Goal: Transaction & Acquisition: Purchase product/service

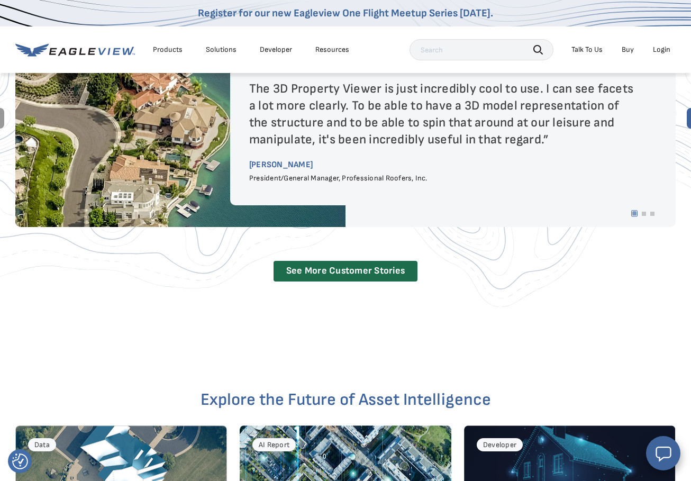
scroll to position [2004, 0]
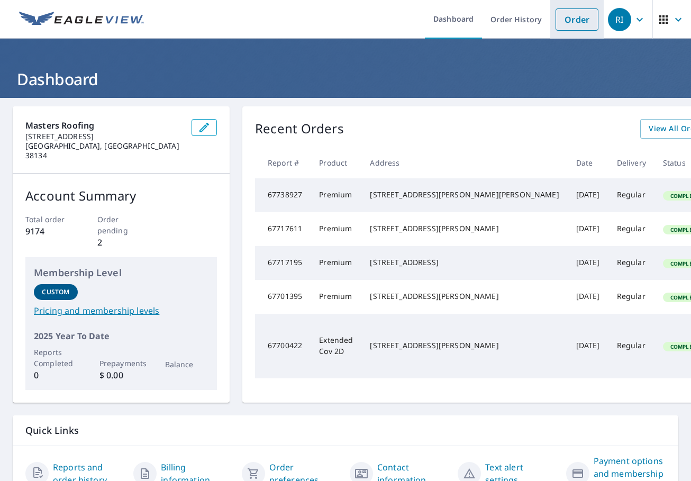
click at [575, 13] on link "Order" at bounding box center [576, 19] width 43 height 22
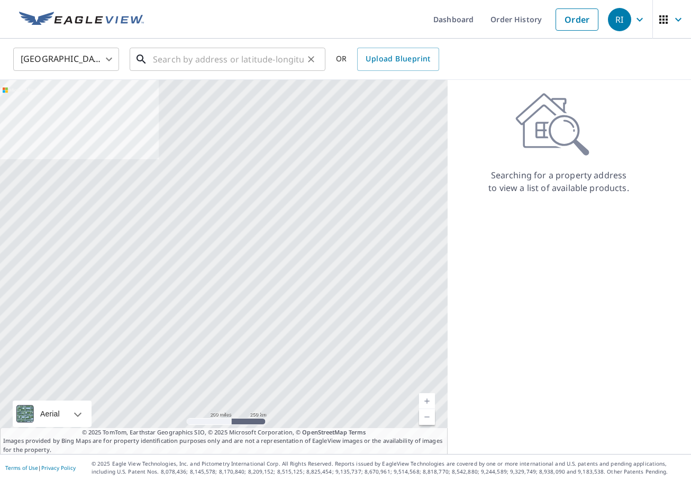
click at [221, 59] on input "text" at bounding box center [228, 59] width 151 height 30
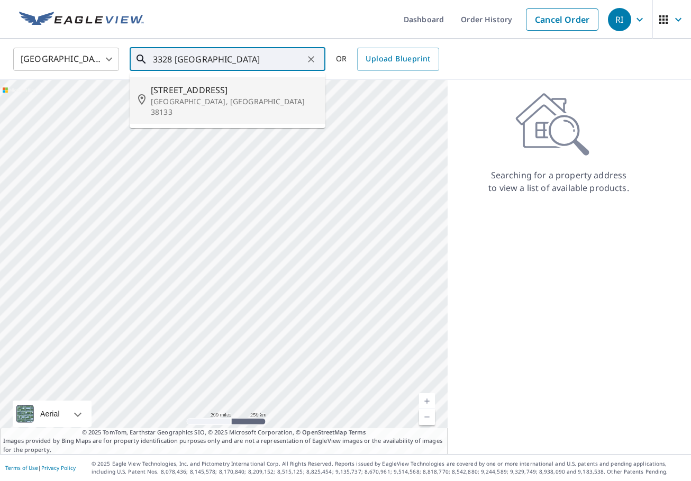
click at [287, 94] on span "[STREET_ADDRESS]" at bounding box center [234, 90] width 166 height 13
type input "[STREET_ADDRESS]"
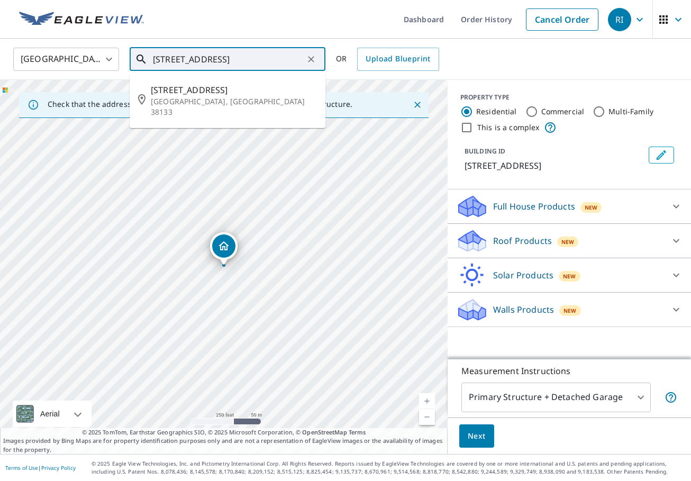
drag, startPoint x: 230, startPoint y: 59, endPoint x: 142, endPoint y: 57, distance: 88.4
click at [142, 57] on div "[STREET_ADDRESS] ​" at bounding box center [228, 59] width 196 height 23
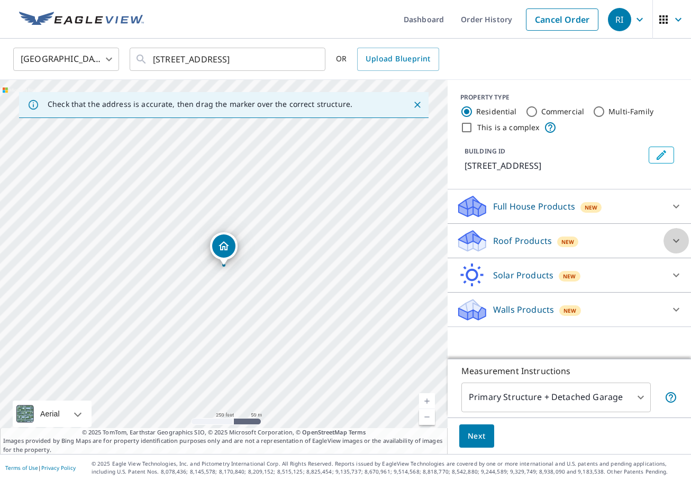
click at [675, 240] on icon at bounding box center [676, 240] width 13 height 13
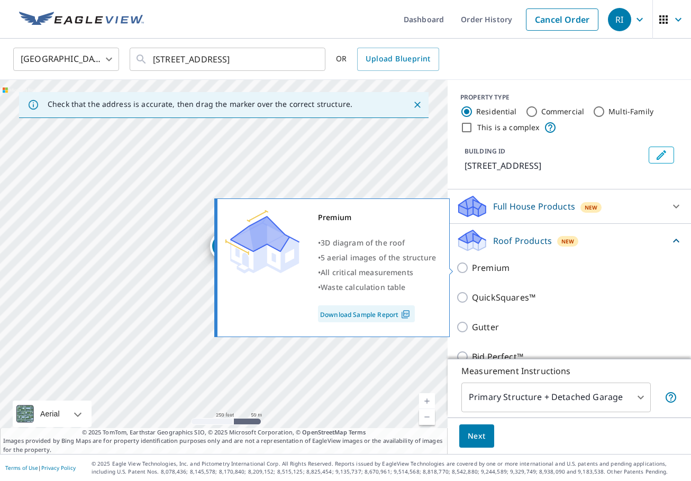
click at [462, 266] on input "Premium" at bounding box center [464, 267] width 16 height 13
checkbox input "true"
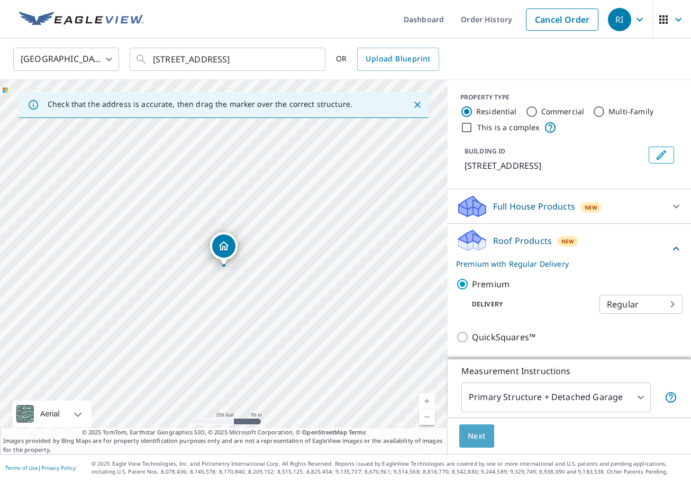
click at [479, 435] on span "Next" at bounding box center [477, 435] width 18 height 13
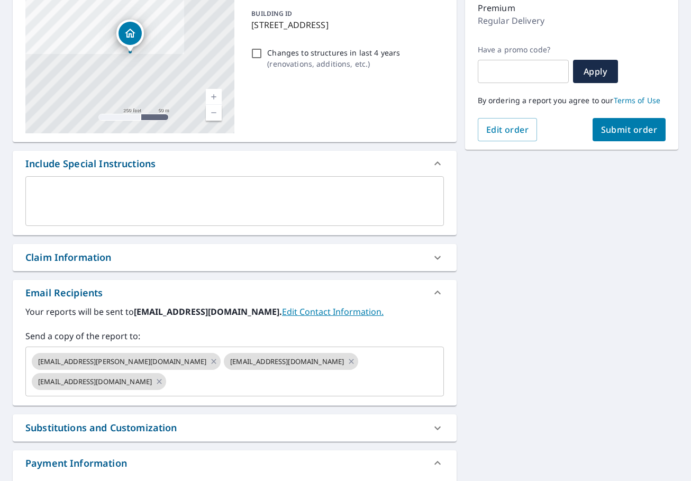
scroll to position [130, 0]
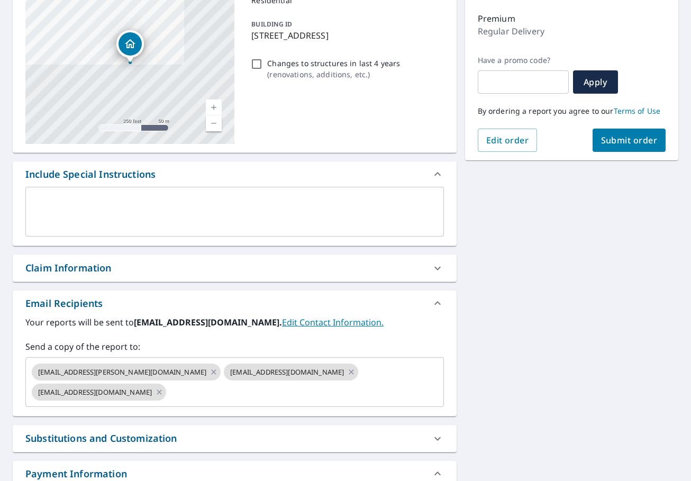
click at [437, 267] on icon at bounding box center [437, 268] width 13 height 13
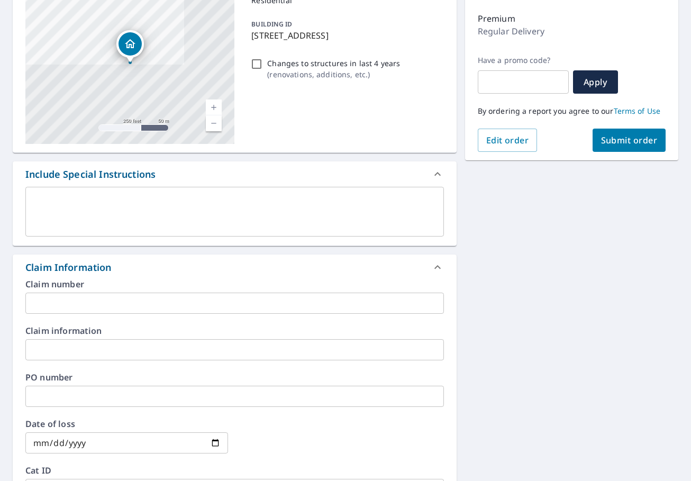
click at [48, 301] on input "text" at bounding box center [234, 302] width 418 height 21
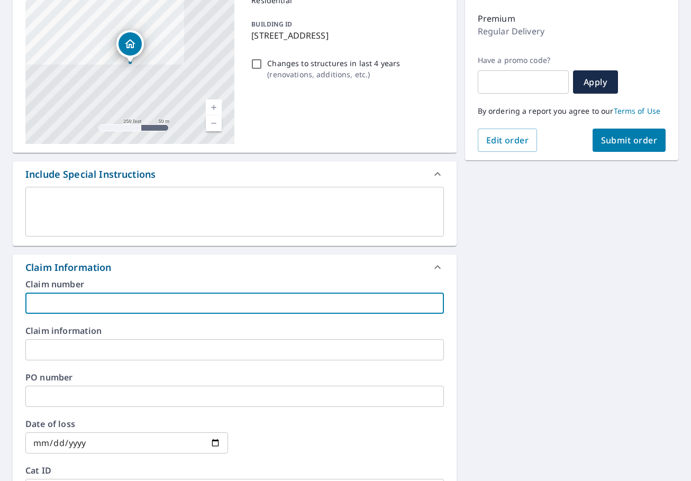
paste input "[PERSON_NAME]"
type input "[PERSON_NAME] - CW"
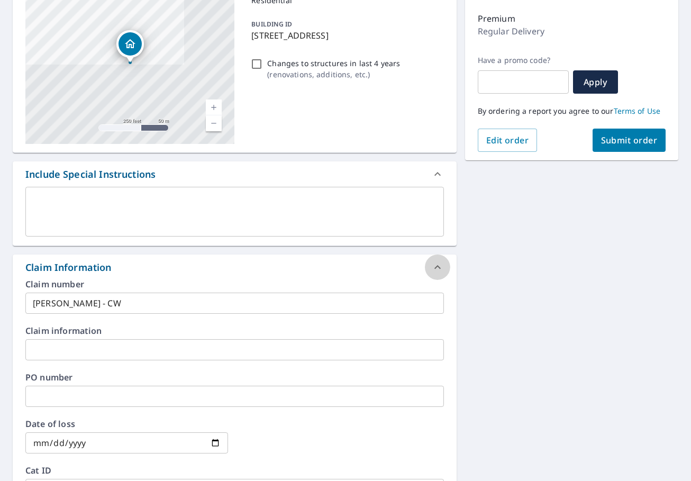
click at [435, 264] on icon at bounding box center [437, 267] width 13 height 13
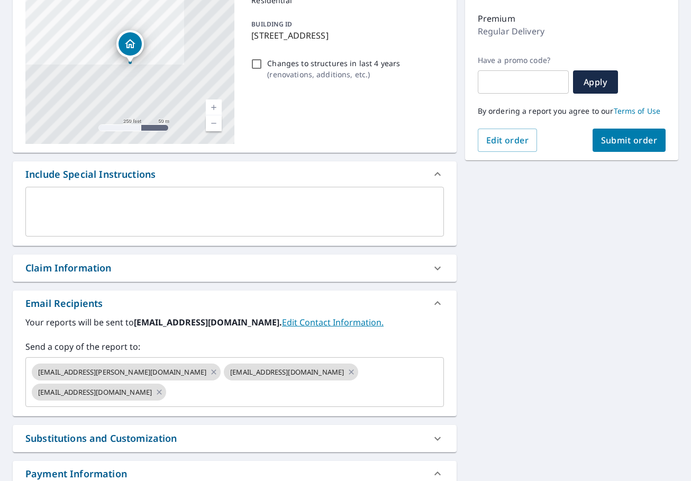
click at [646, 138] on span "Submit order" at bounding box center [629, 140] width 57 height 12
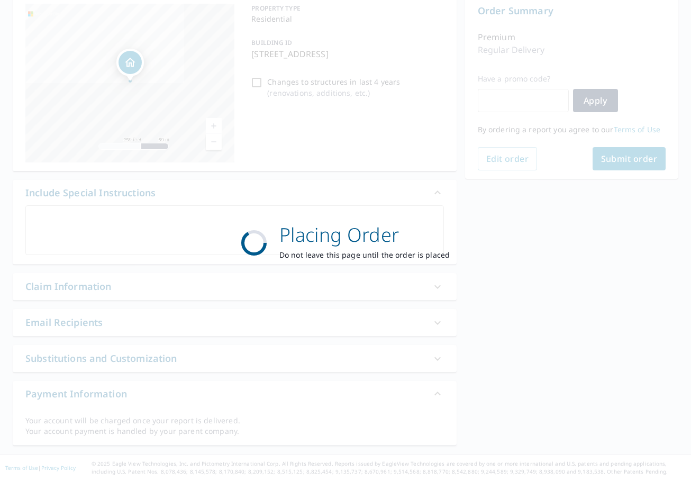
scroll to position [111, 0]
